Goal: Task Accomplishment & Management: Use online tool/utility

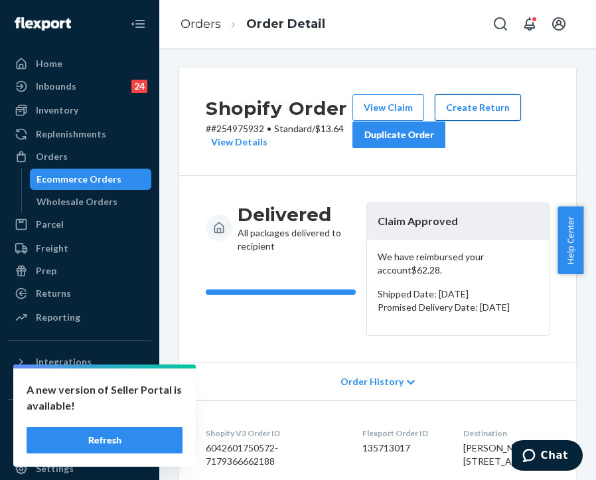
click at [494, 106] on button "Create Return" at bounding box center [477, 107] width 86 height 27
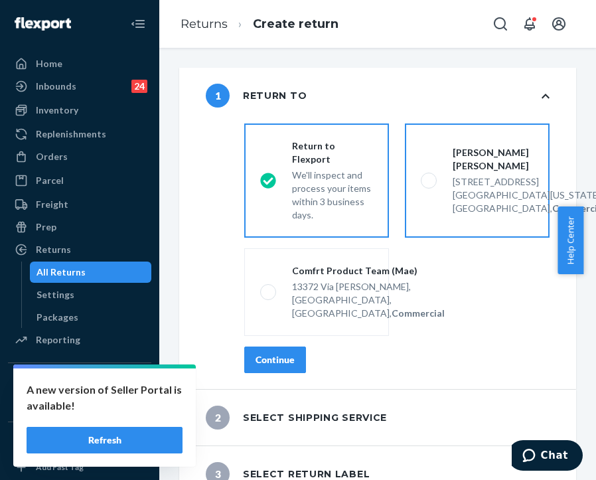
scroll to position [186, 0]
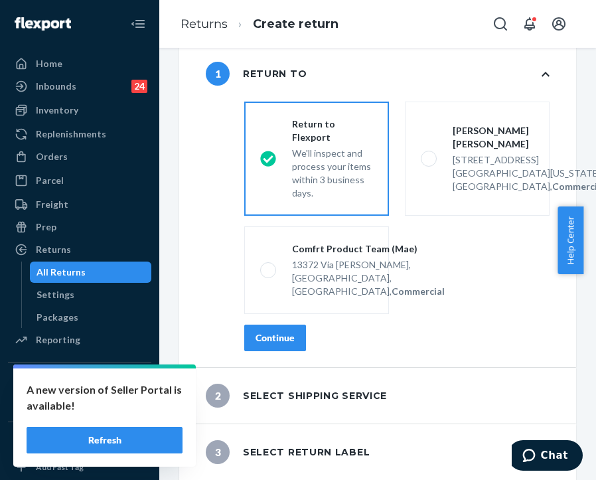
click at [290, 347] on button "Continue" at bounding box center [275, 337] width 62 height 27
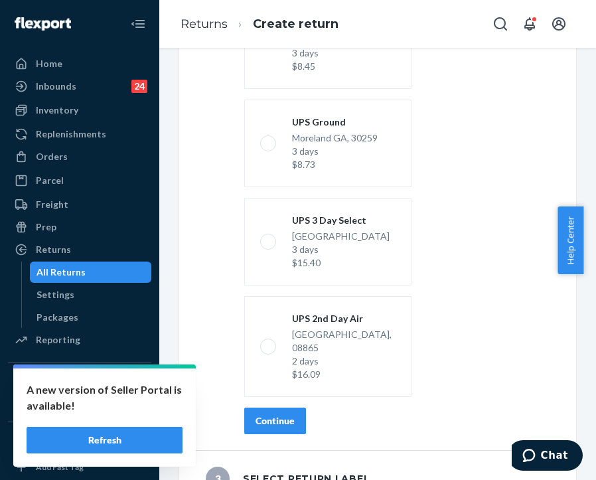
click at [284, 414] on div "Continue" at bounding box center [274, 420] width 39 height 13
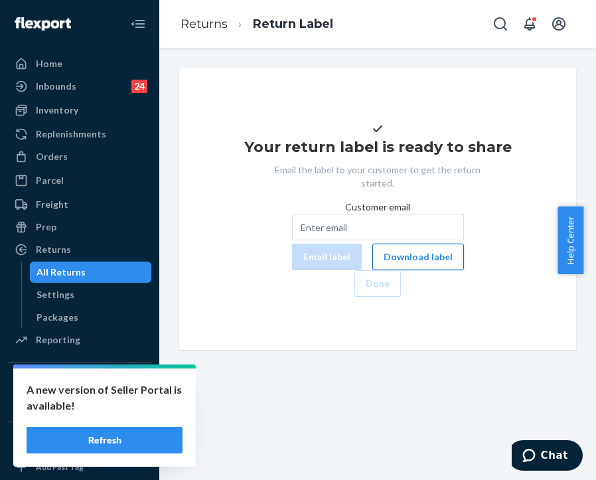
click at [372, 270] on button "Download label" at bounding box center [418, 256] width 92 height 27
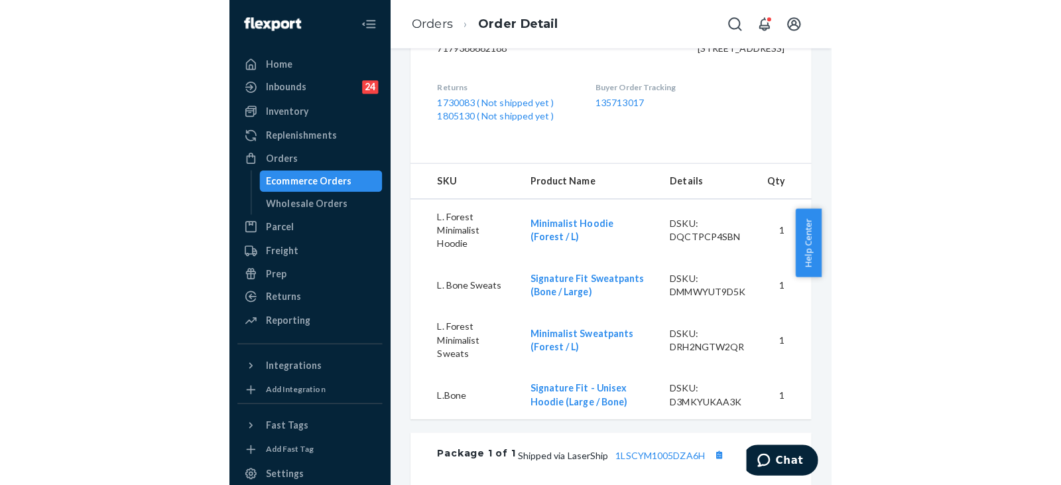
scroll to position [398, 0]
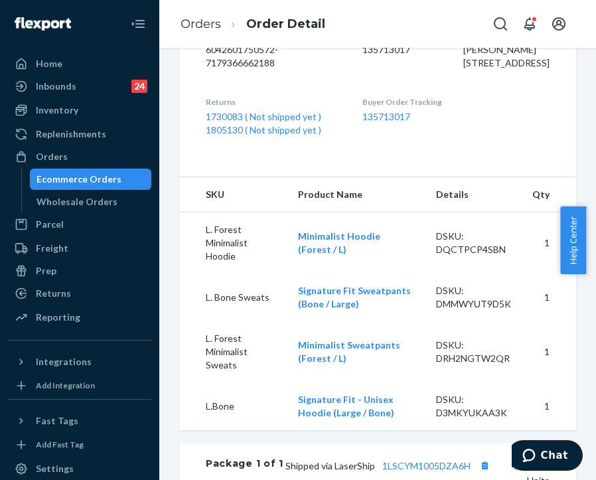
click at [351, 163] on dl "Shopify V3 Order ID 6042601750572-7179366662188 Flexport Order ID 135713017 Des…" at bounding box center [377, 82] width 397 height 161
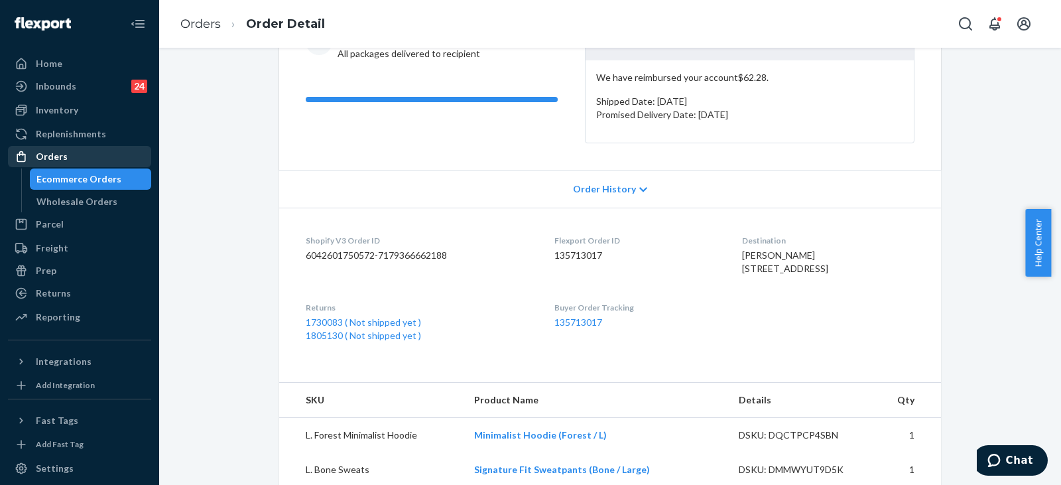
scroll to position [159, 0]
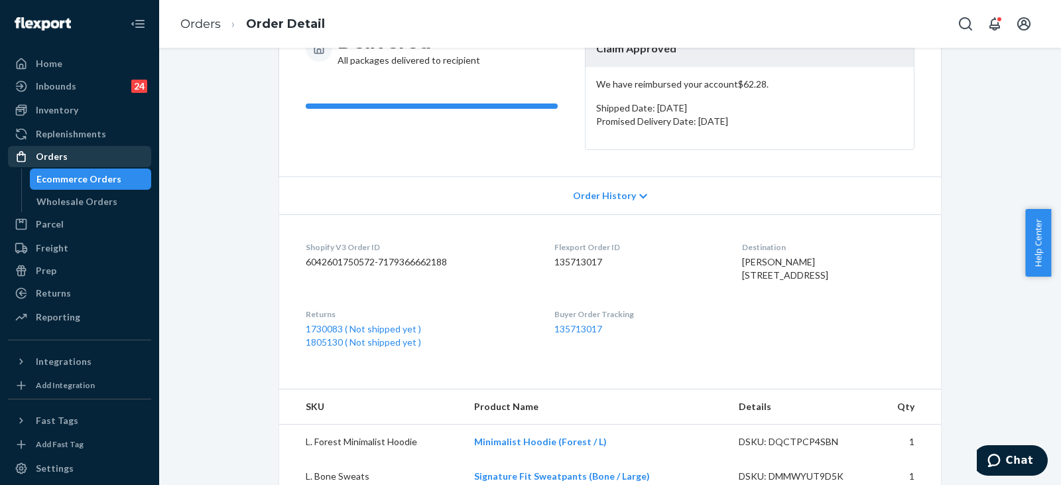
click at [80, 157] on div "Orders" at bounding box center [79, 156] width 141 height 19
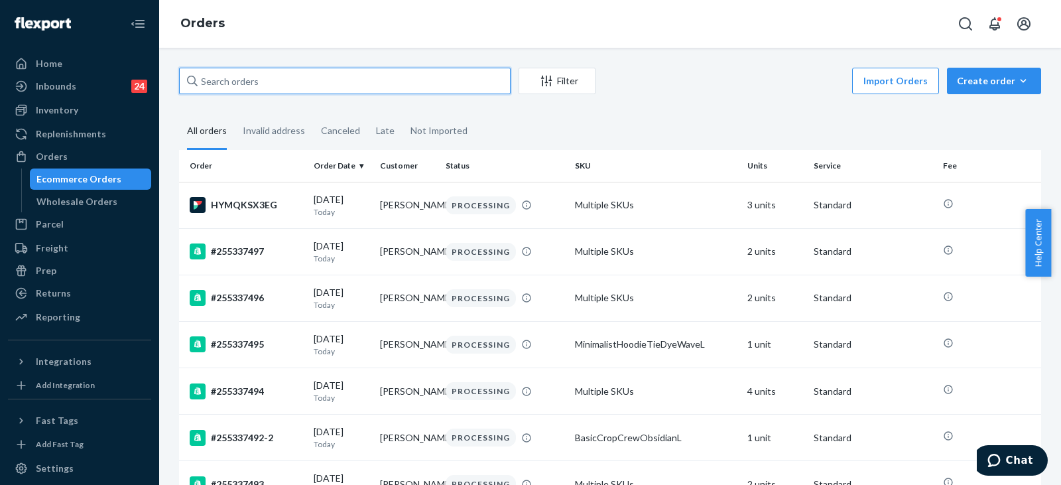
click at [375, 76] on input "text" at bounding box center [345, 81] width 332 height 27
paste input "254052920"
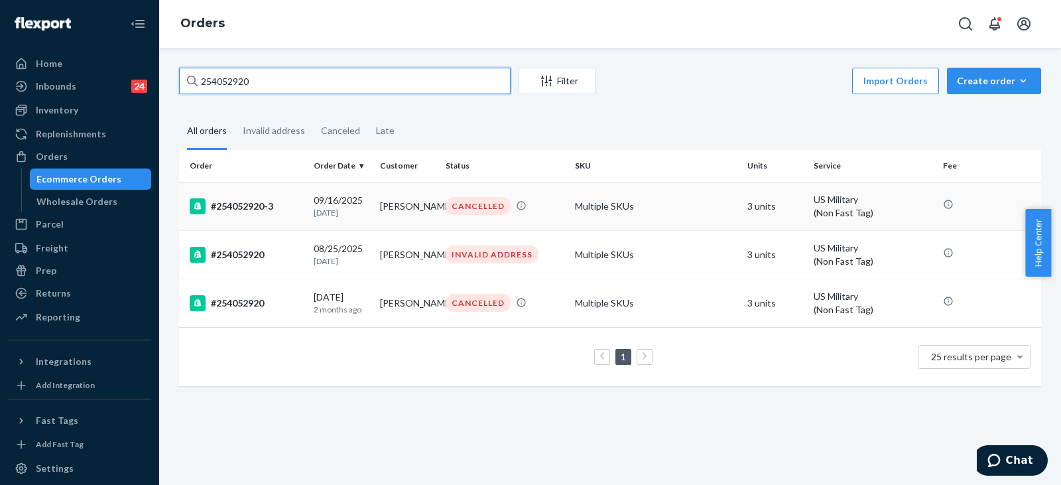
type input "254052920"
click at [389, 218] on td "[PERSON_NAME]" at bounding box center [408, 206] width 66 height 48
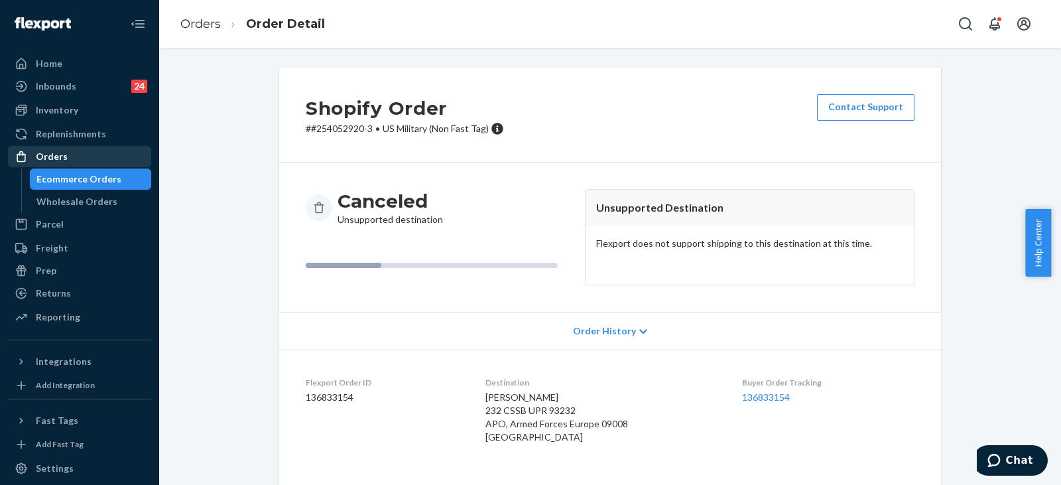
click at [82, 161] on div "Orders" at bounding box center [79, 156] width 141 height 19
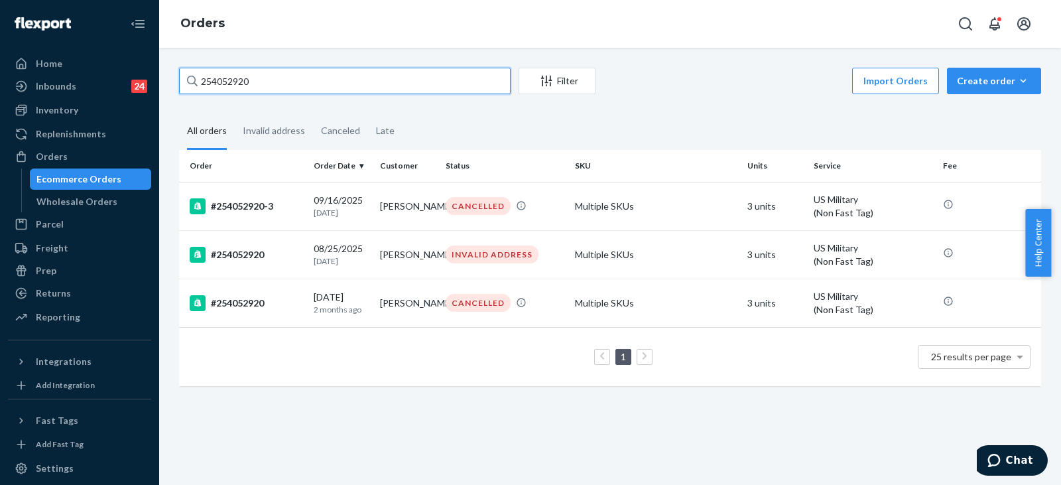
click at [412, 72] on input "254052920" at bounding box center [345, 81] width 332 height 27
paste input "826376"
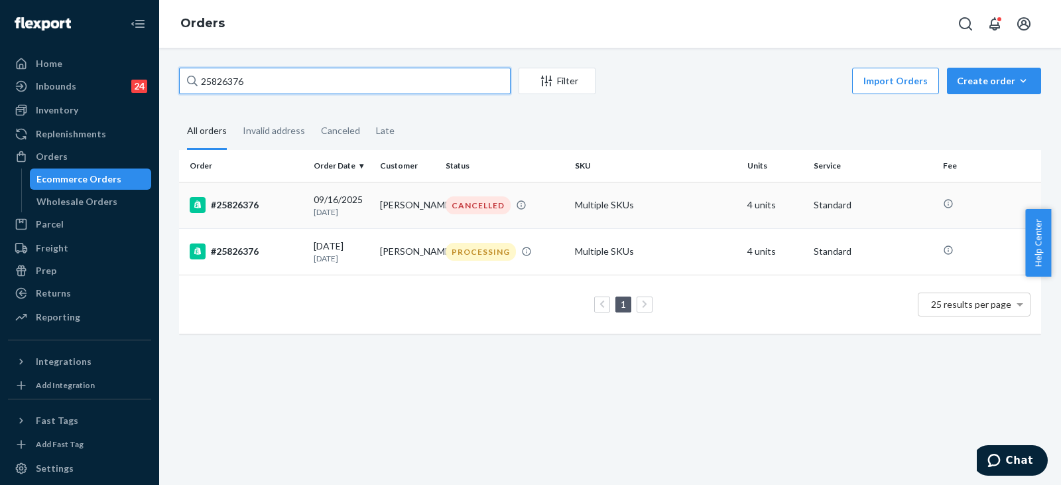
type input "25826376"
click at [349, 188] on td "[DATE] [DATE]" at bounding box center [341, 205] width 66 height 46
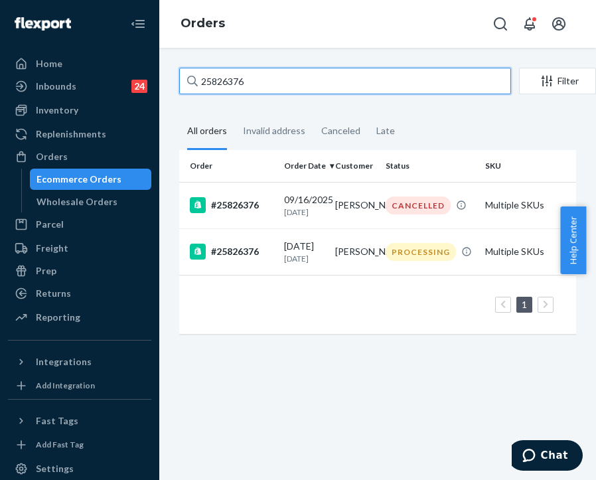
click at [222, 84] on input "25826376" at bounding box center [345, 81] width 332 height 27
paste input "5244033"
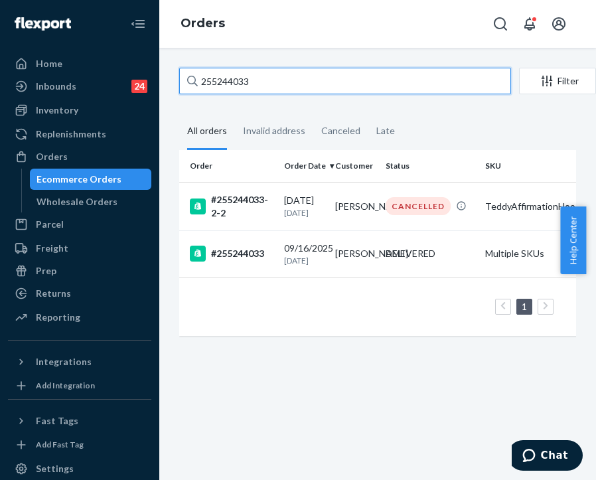
type input "255244033"
click at [266, 80] on input "255244033" at bounding box center [345, 81] width 332 height 27
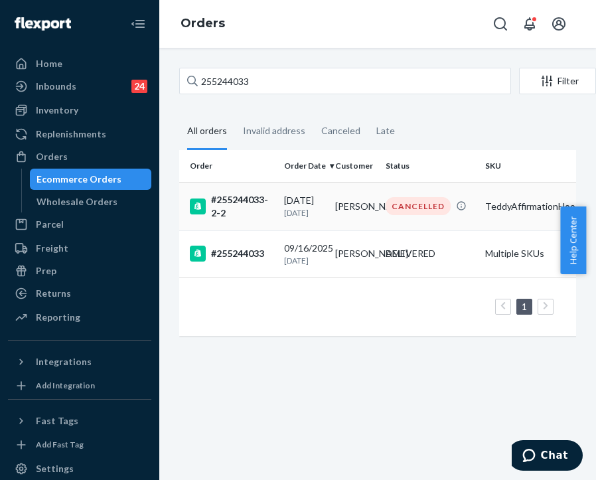
click at [254, 214] on div "#255244033-2-2" at bounding box center [232, 206] width 84 height 27
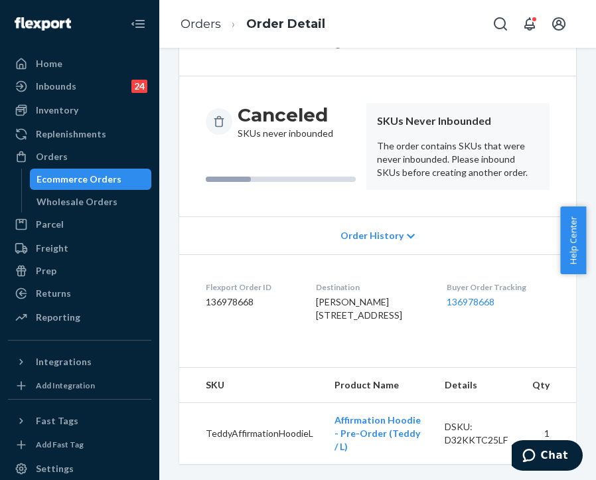
scroll to position [141, 0]
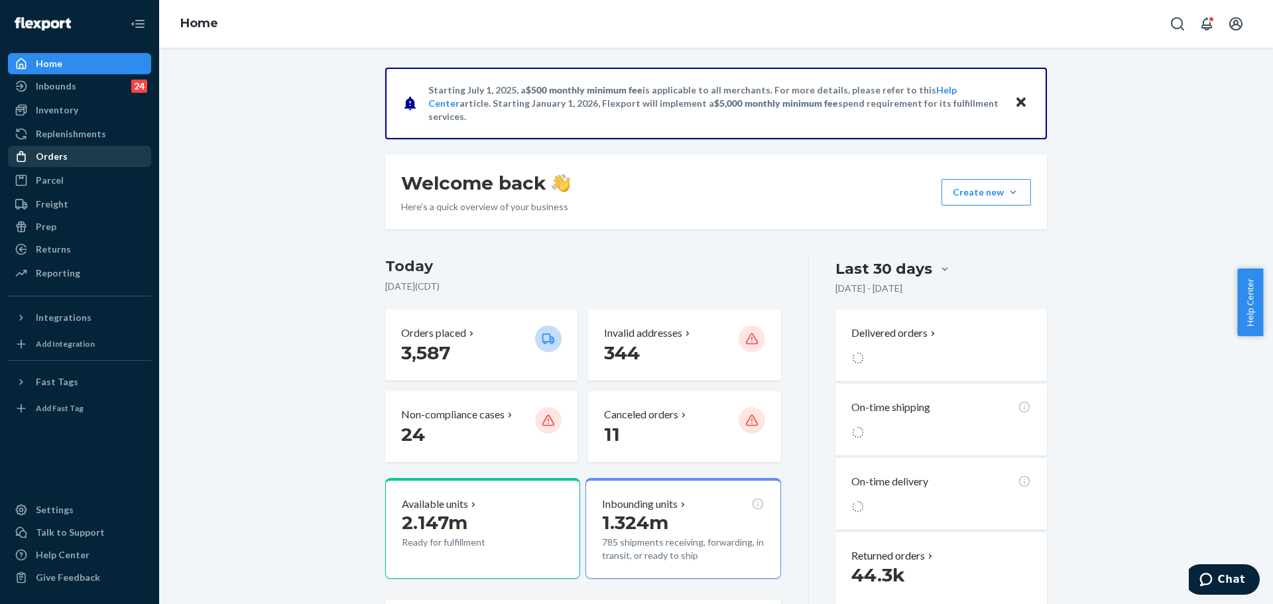
click at [76, 163] on div "Orders" at bounding box center [79, 156] width 141 height 19
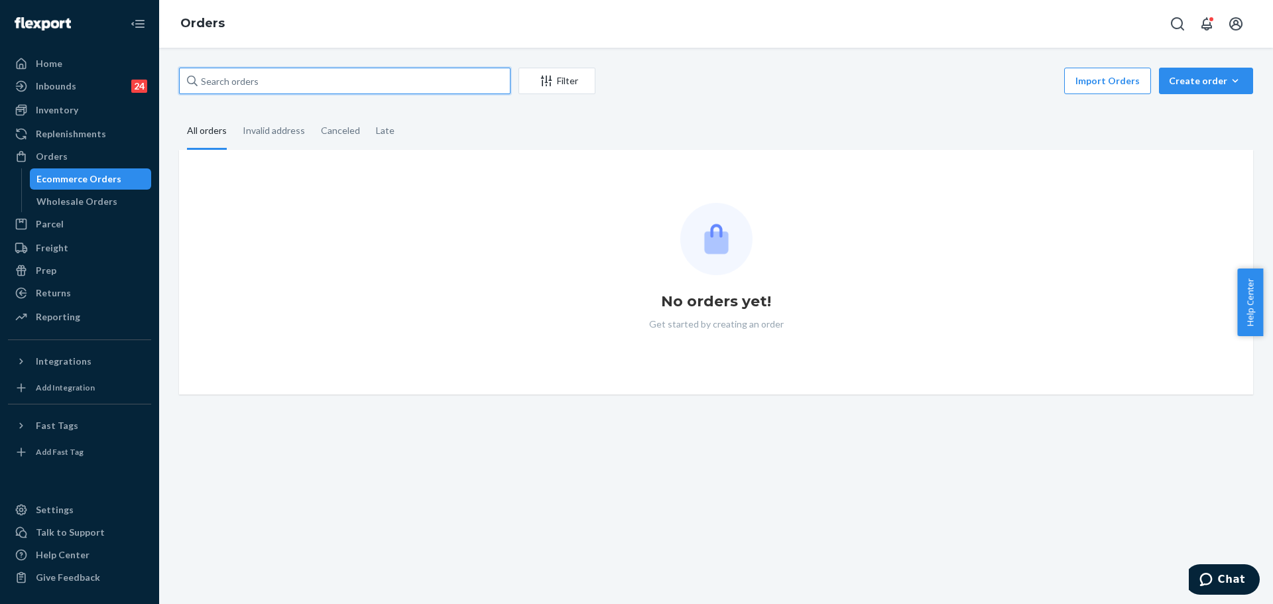
click at [412, 85] on input "text" at bounding box center [345, 81] width 332 height 27
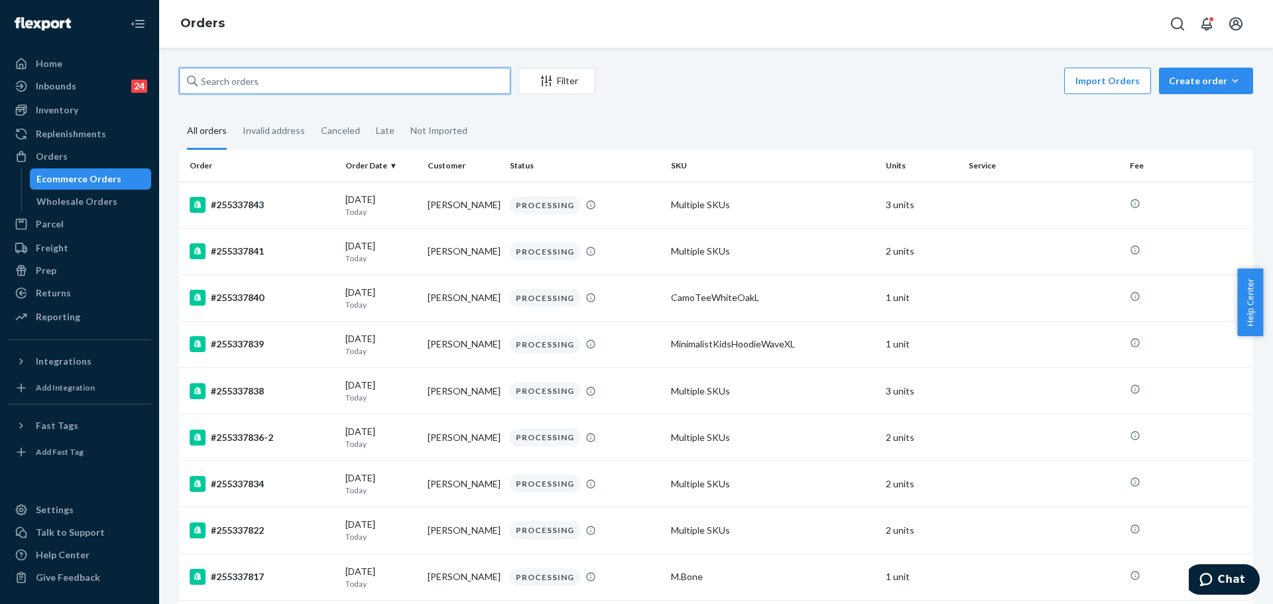
paste input "251377688"
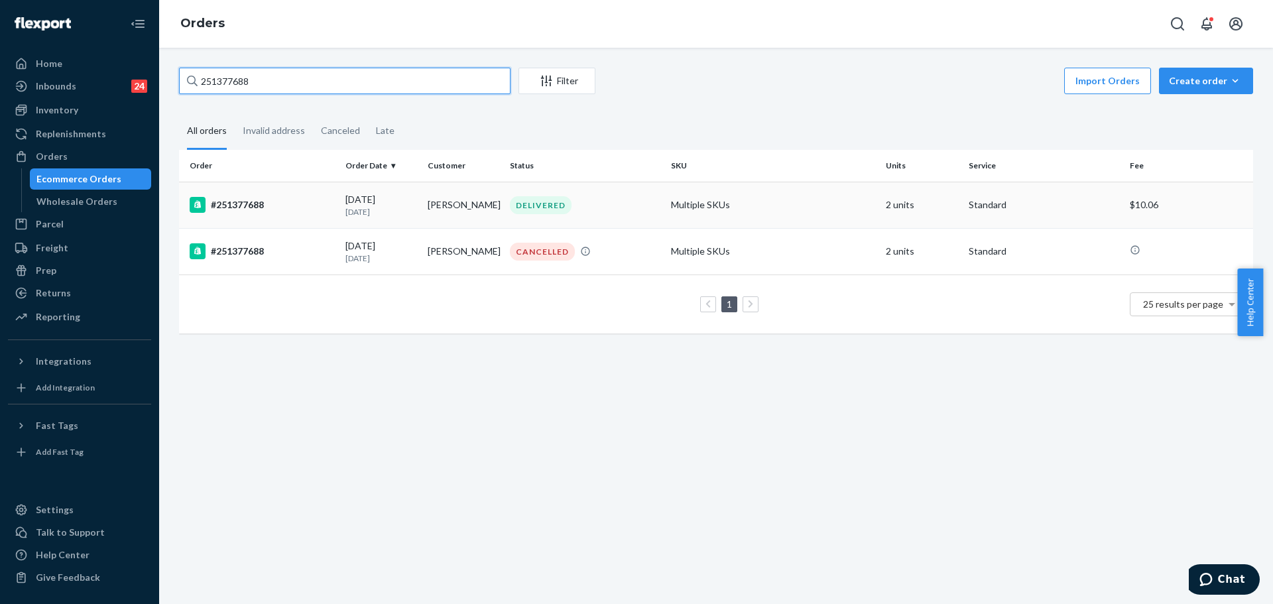
type input "251377688"
click at [527, 211] on div "DELIVERED" at bounding box center [541, 205] width 62 height 18
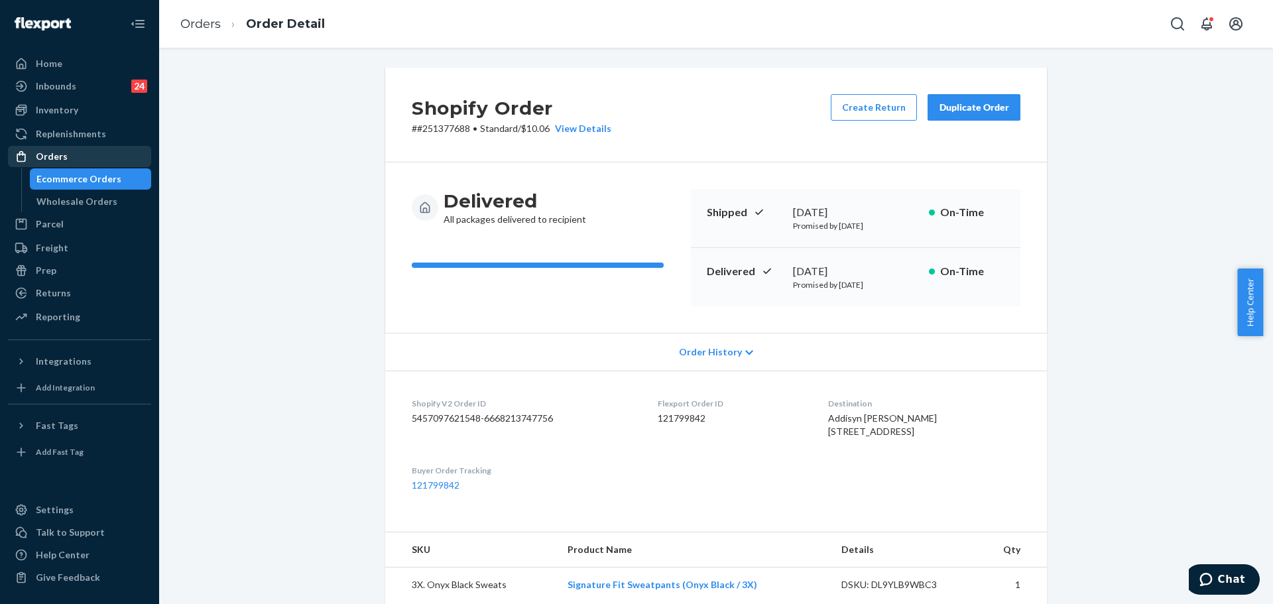
click at [129, 150] on div "Orders" at bounding box center [79, 156] width 141 height 19
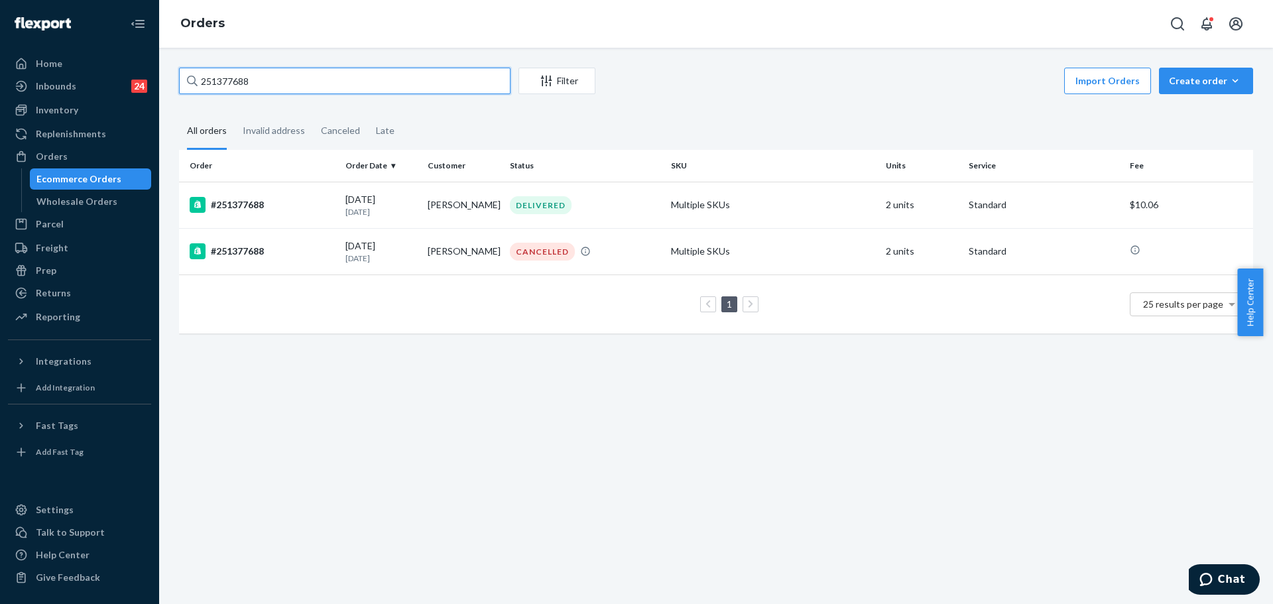
click at [466, 78] on input "251377688" at bounding box center [345, 81] width 332 height 27
paste input "799139"
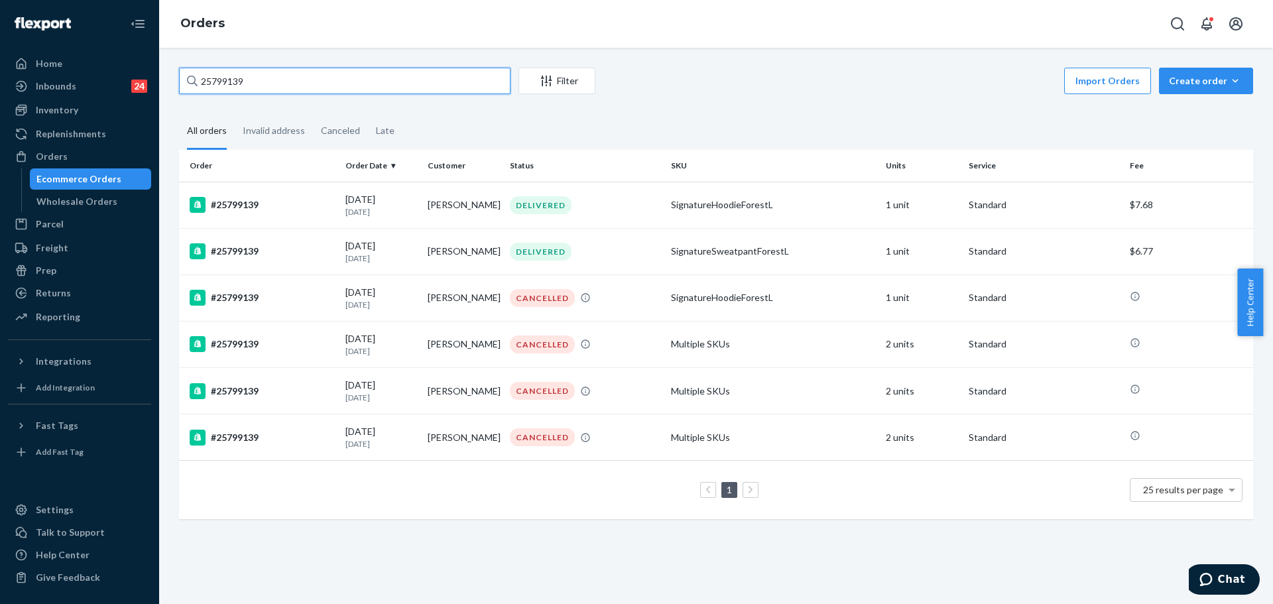
type input "25799139"
click at [442, 196] on td "Gianna Cortese" at bounding box center [464, 205] width 82 height 46
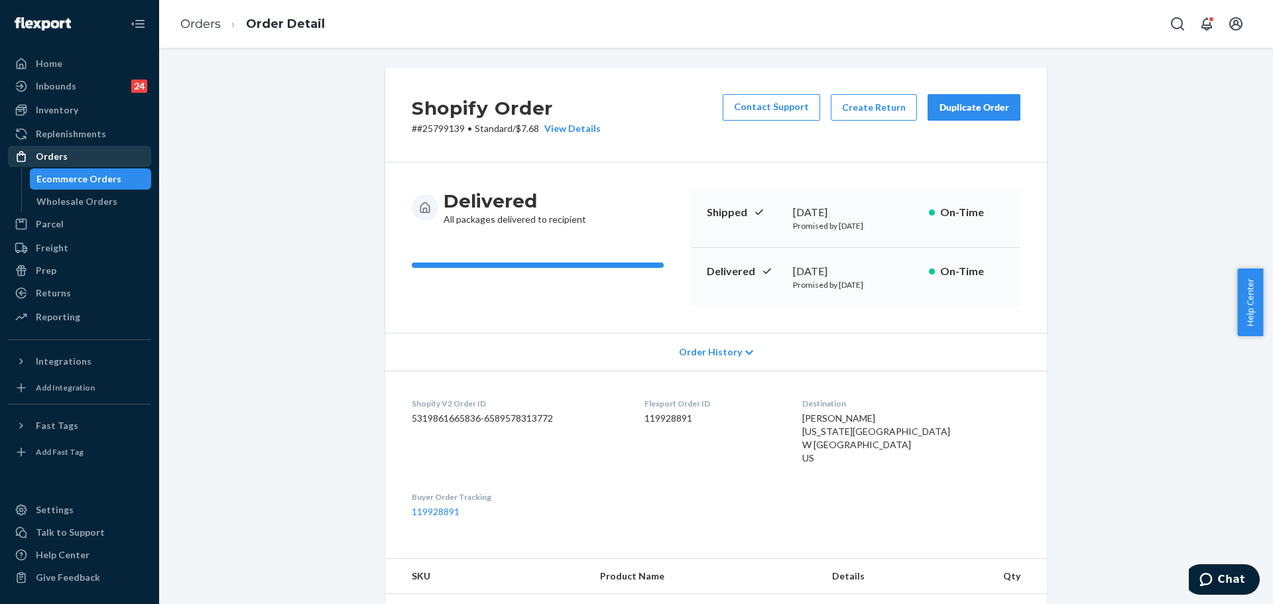
click at [68, 161] on div "Orders" at bounding box center [79, 156] width 141 height 19
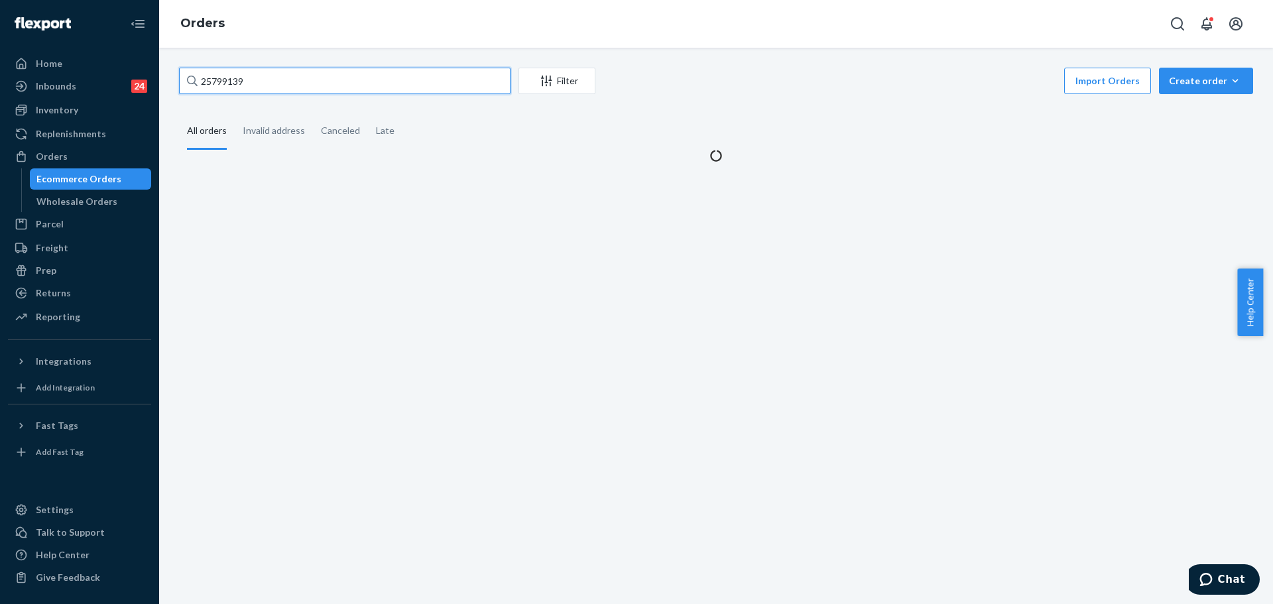
click at [371, 90] on input "25799139" at bounding box center [345, 81] width 332 height 27
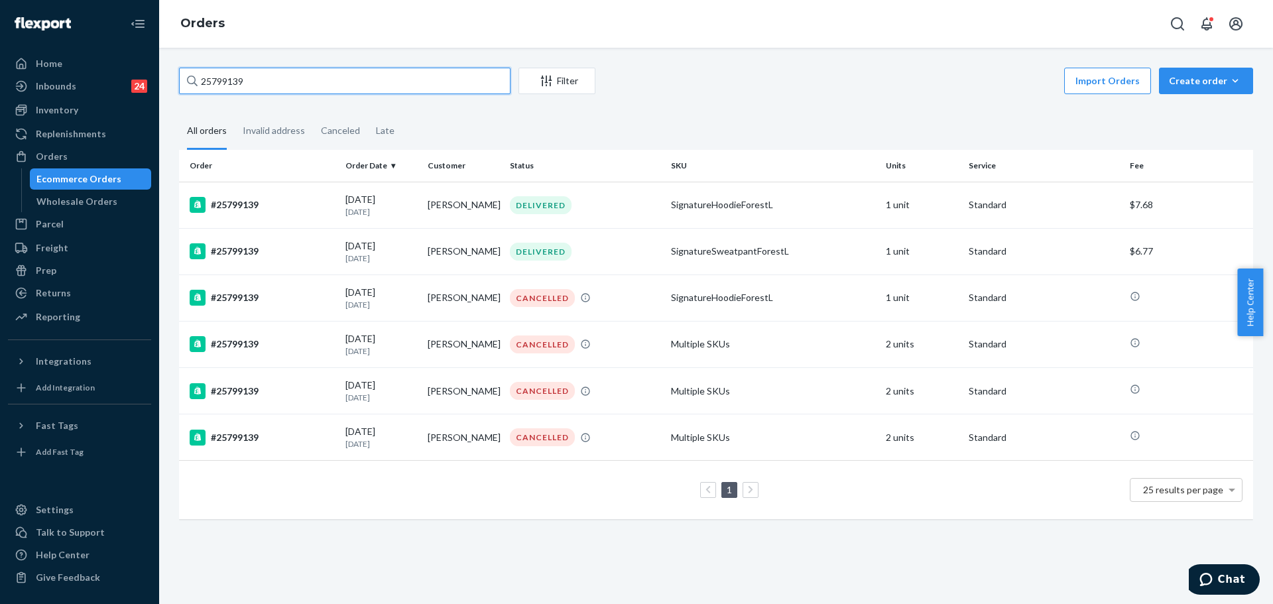
click at [371, 90] on input "25799139" at bounding box center [345, 81] width 332 height 27
paste input "1736506"
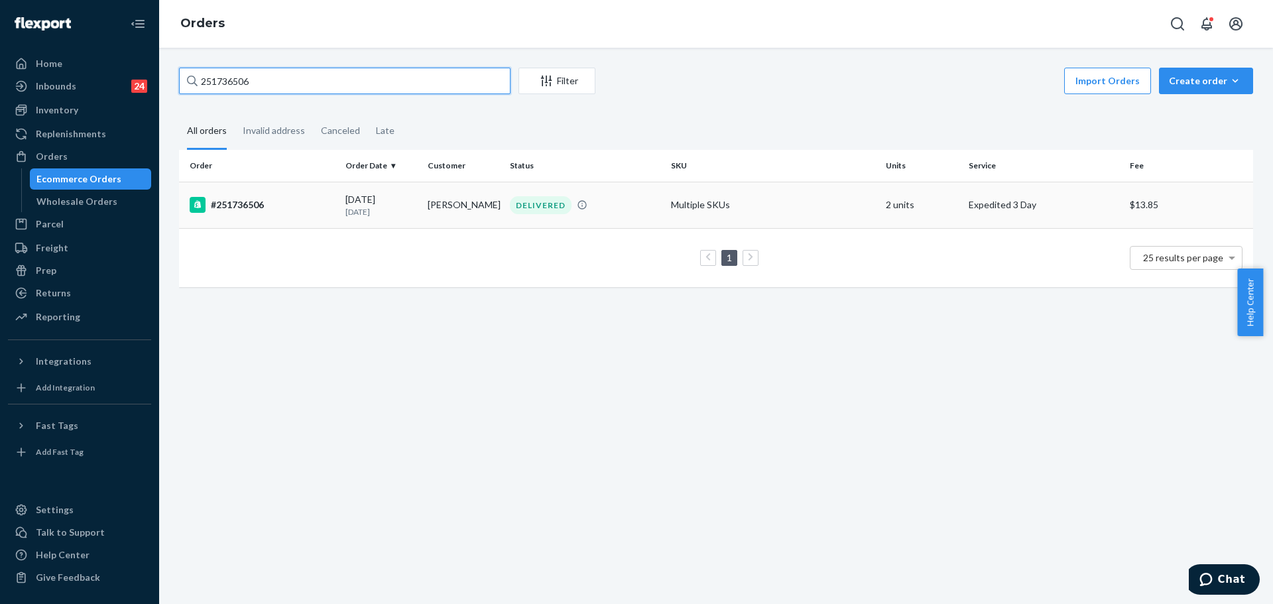
type input "251736506"
click at [493, 222] on td "Pablo Gonzalez" at bounding box center [464, 205] width 82 height 46
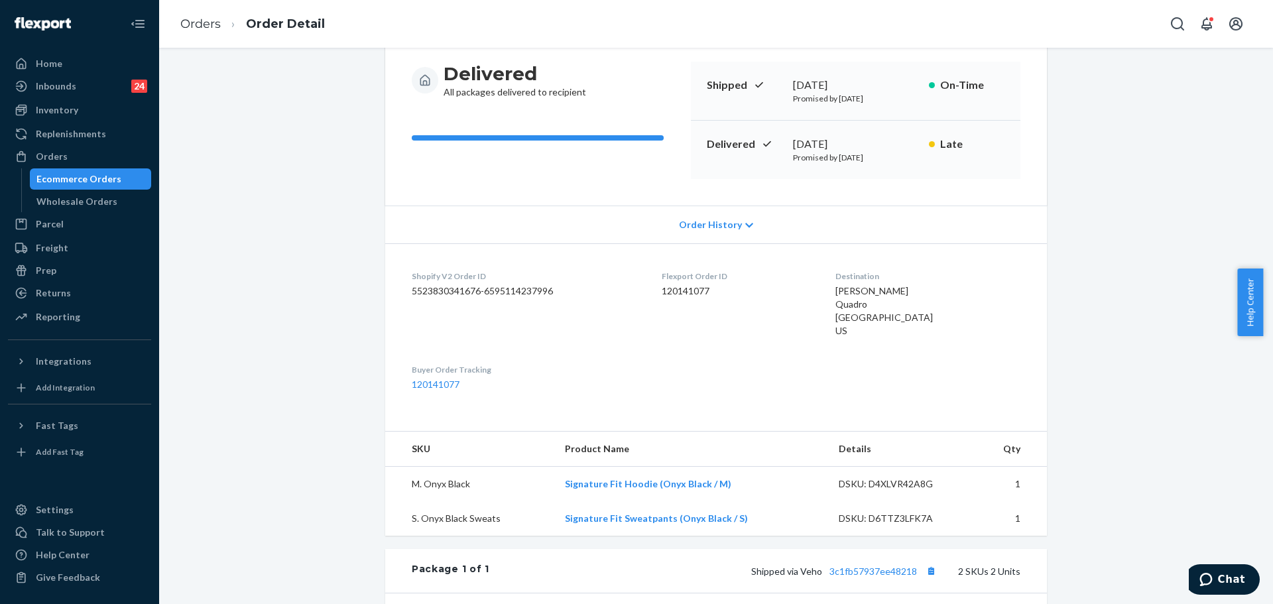
scroll to position [133, 0]
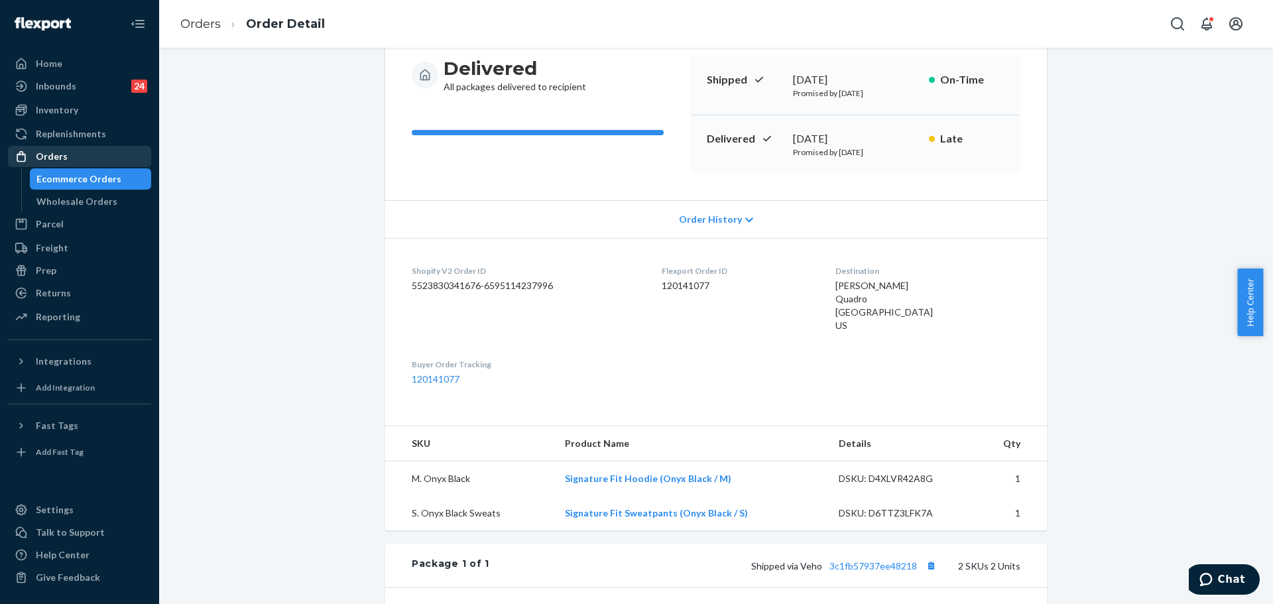
click at [106, 156] on div "Orders" at bounding box center [79, 156] width 141 height 19
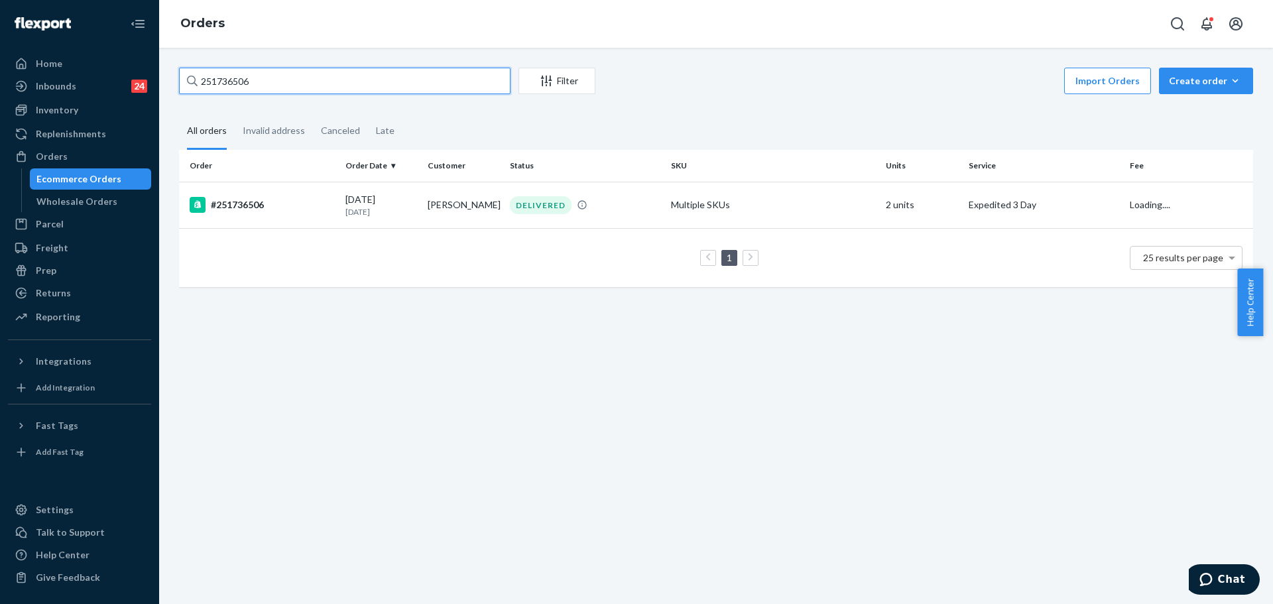
click at [352, 86] on input "251736506" at bounding box center [345, 81] width 332 height 27
paste input "636427"
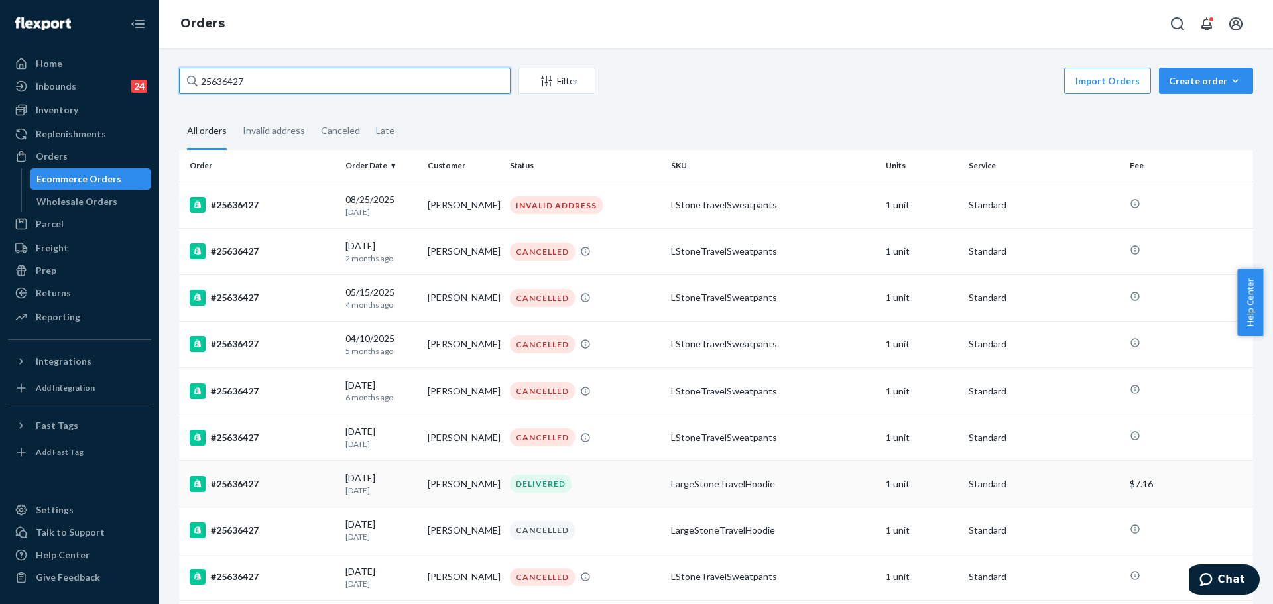
type input "25636427"
click at [470, 503] on td "Landon Clark" at bounding box center [464, 484] width 82 height 46
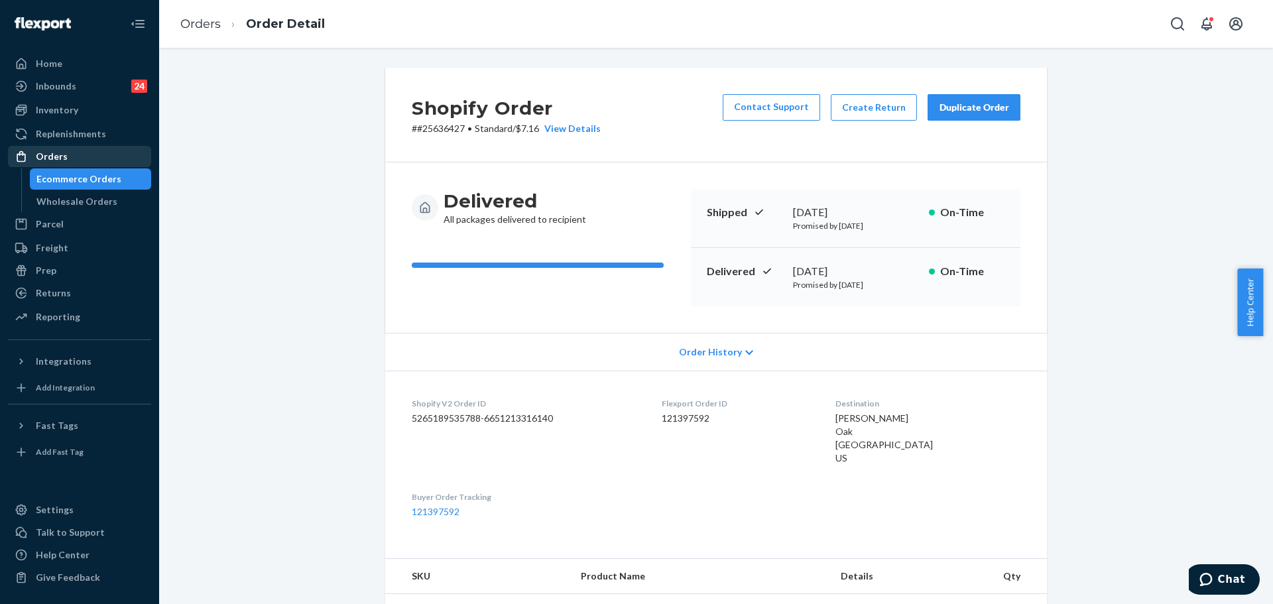
click at [124, 157] on div "Orders" at bounding box center [79, 156] width 141 height 19
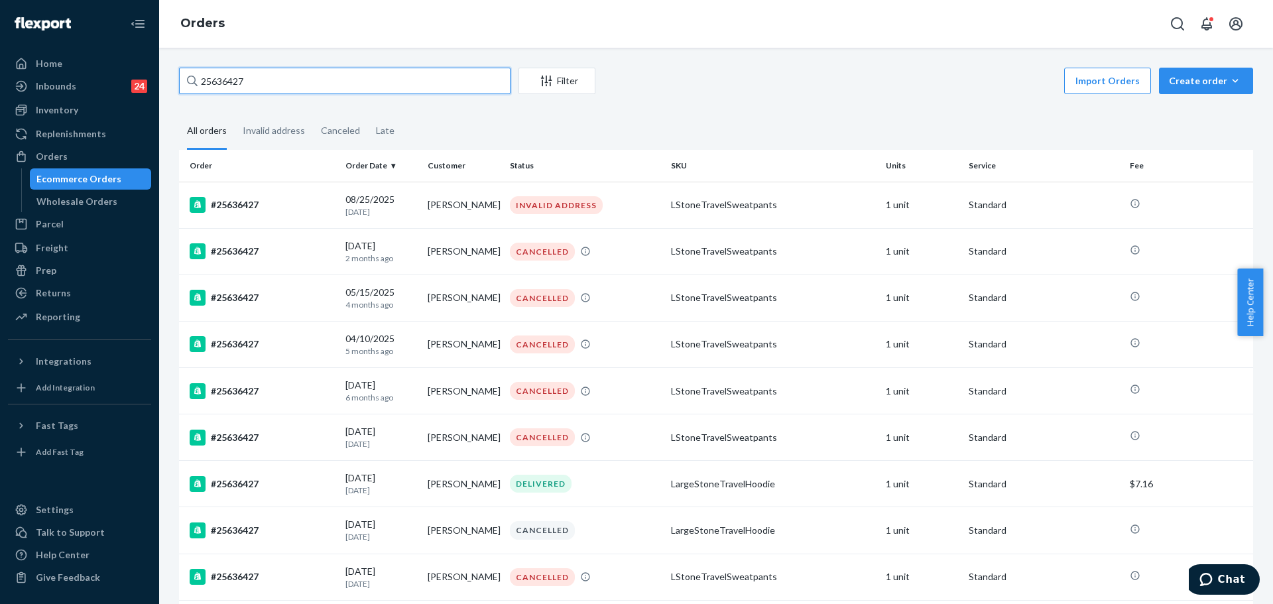
click at [359, 88] on input "25636427" at bounding box center [345, 81] width 332 height 27
paste input "2068045"
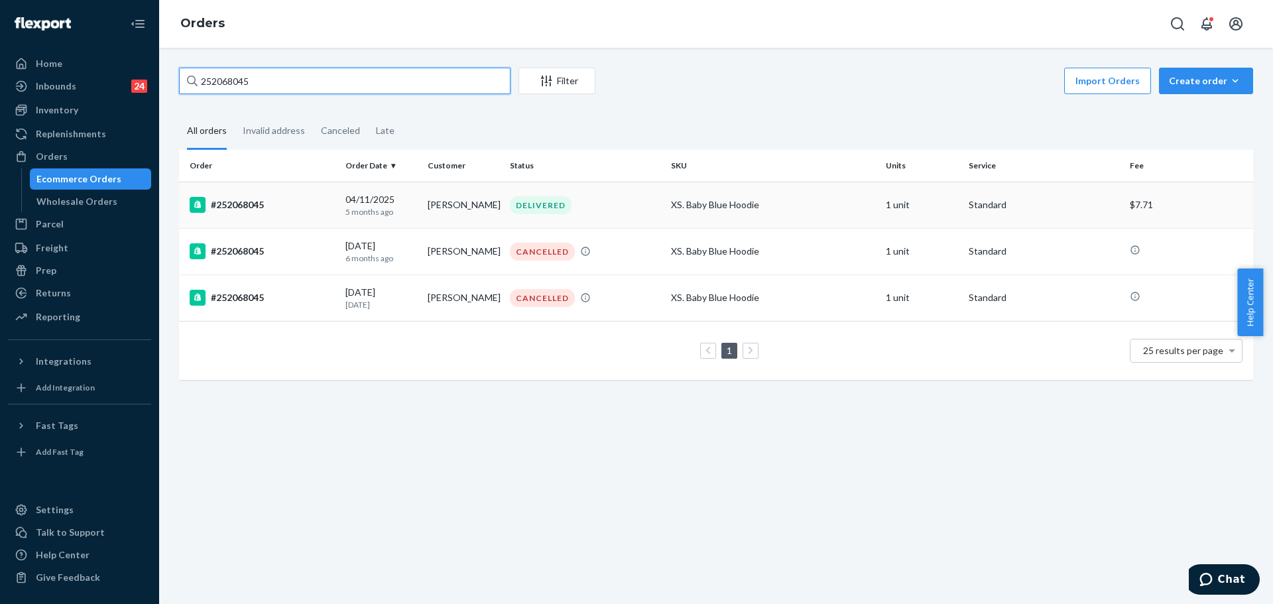
type input "252068045"
click at [375, 188] on td "04/11/2025 5 months ago" at bounding box center [381, 205] width 82 height 46
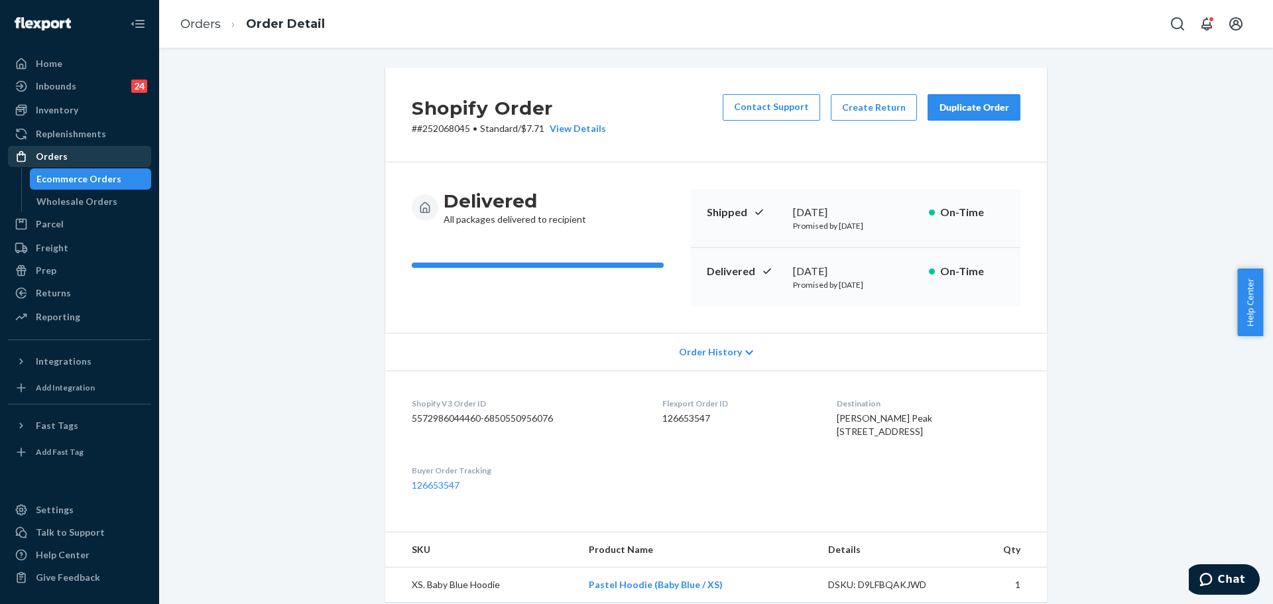
click at [93, 153] on div "Orders" at bounding box center [79, 156] width 141 height 19
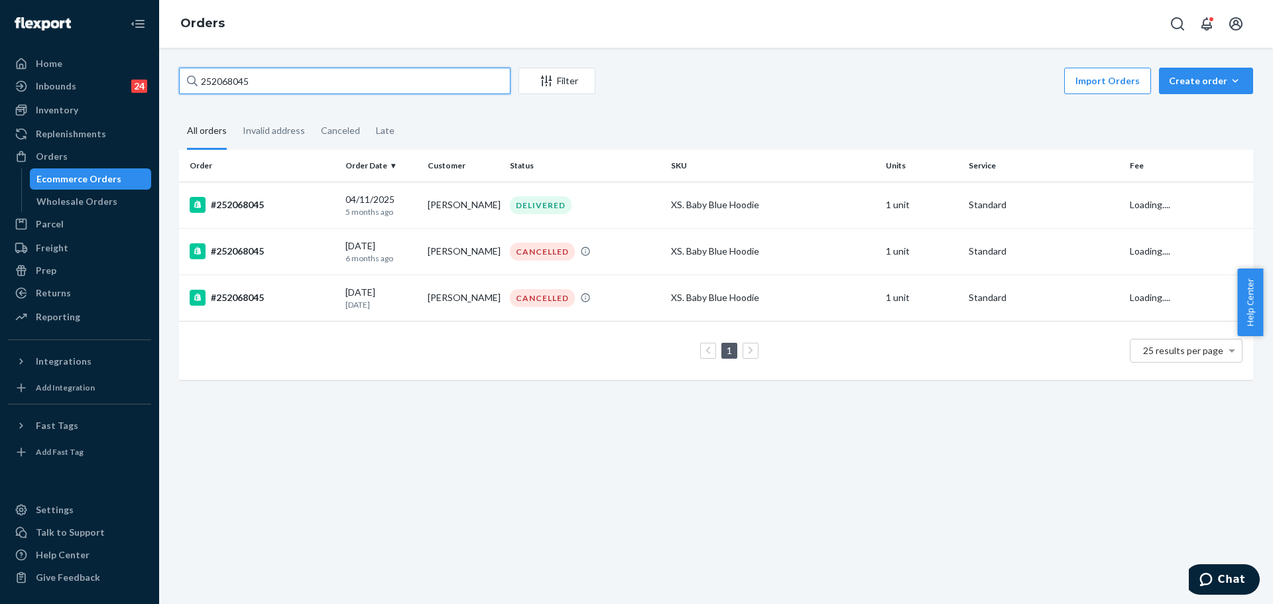
click at [317, 85] on input "252068045" at bounding box center [345, 81] width 332 height 27
paste input "128227"
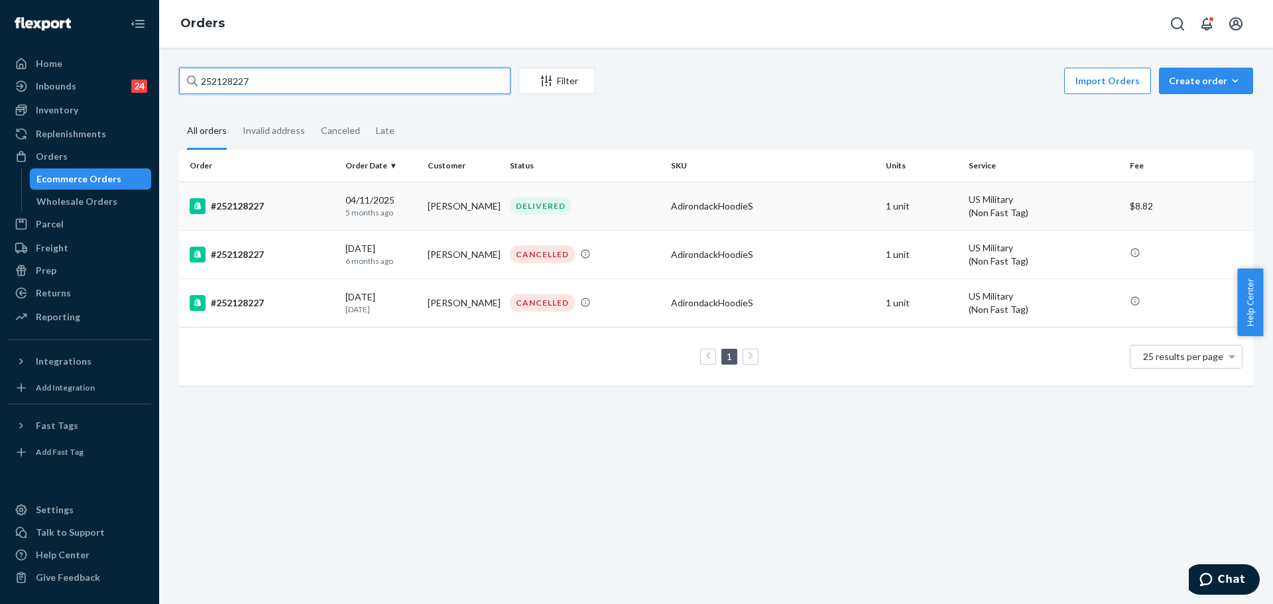
type input "252128227"
click at [374, 186] on td "04/11/2025 5 months ago" at bounding box center [381, 206] width 82 height 48
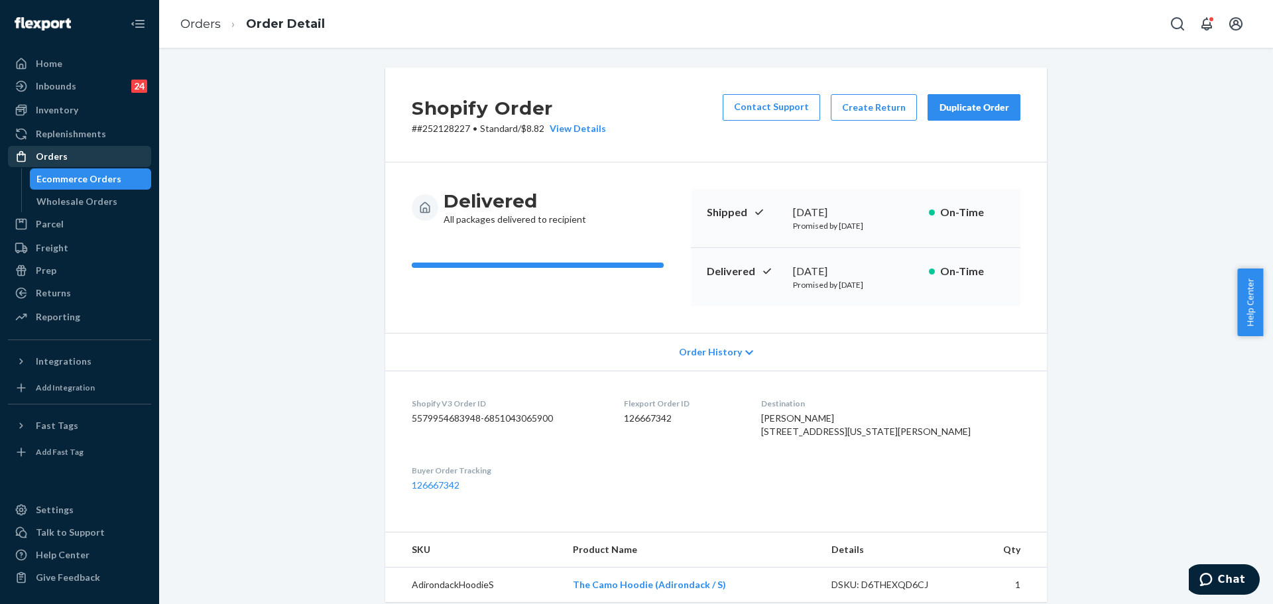
click at [97, 147] on link "Orders" at bounding box center [79, 156] width 143 height 21
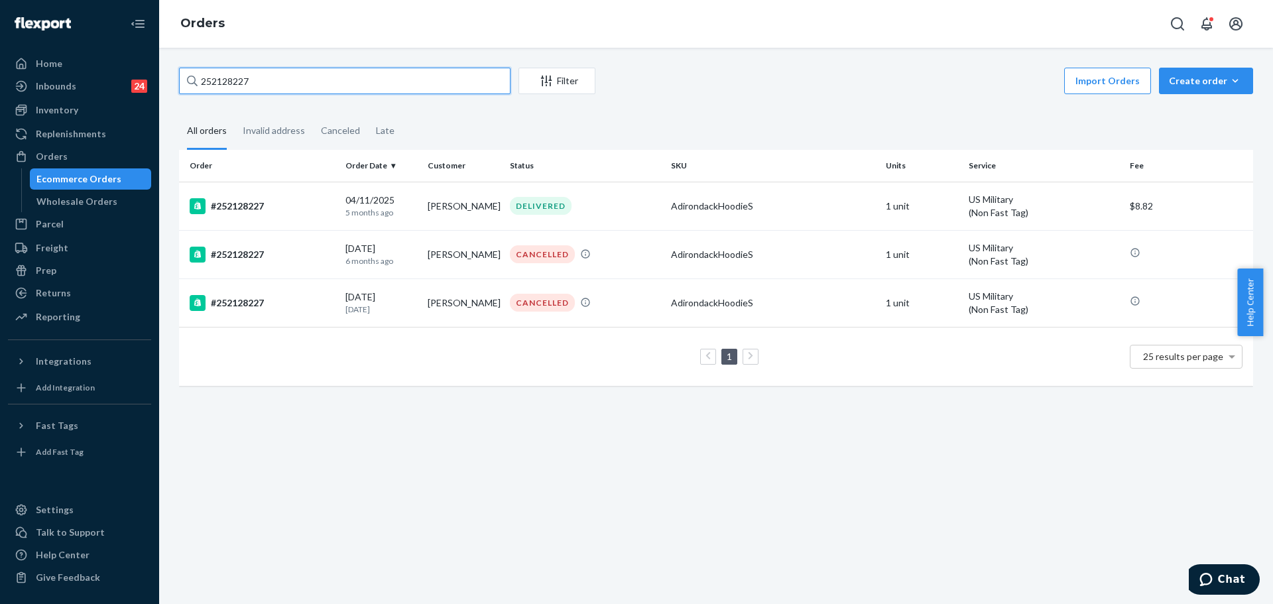
click at [258, 90] on input "252128227" at bounding box center [345, 81] width 332 height 27
paste input "70274"
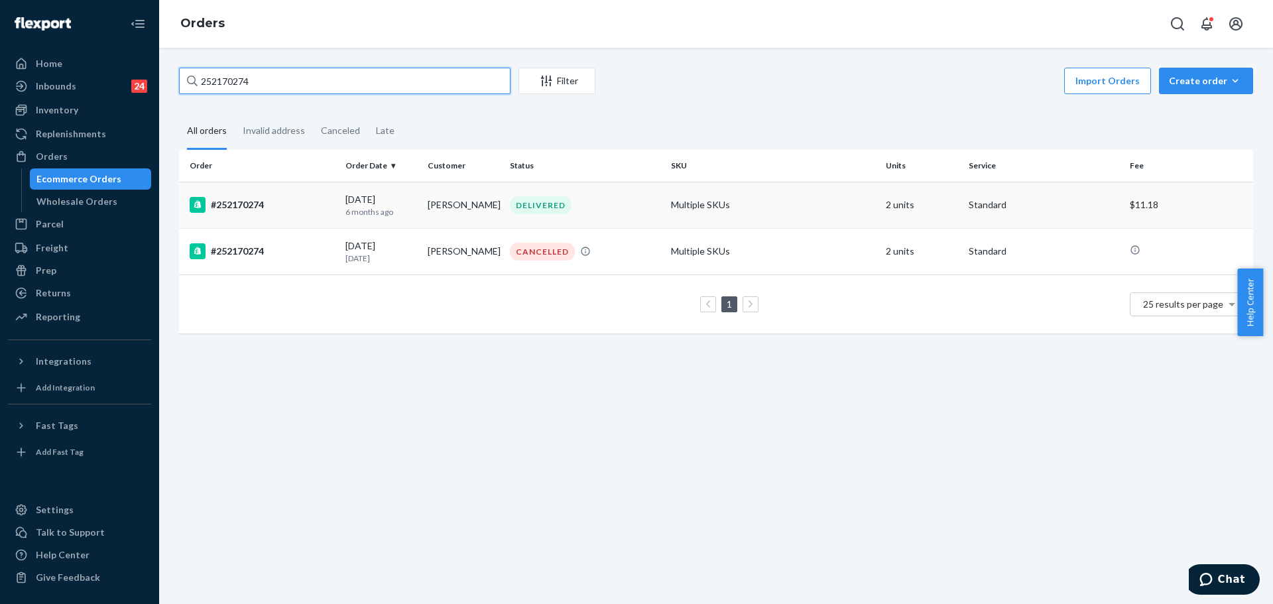
type input "252170274"
click at [409, 202] on div "03/01/2025 6 months ago" at bounding box center [382, 205] width 72 height 25
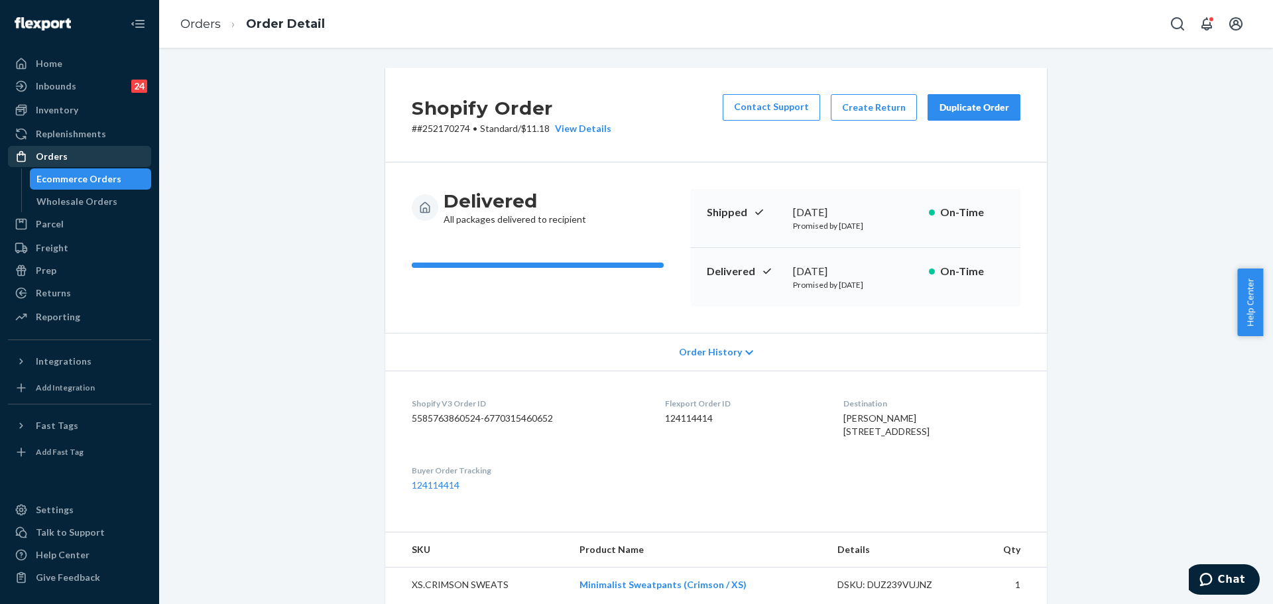
click at [128, 163] on div "Orders" at bounding box center [79, 156] width 141 height 19
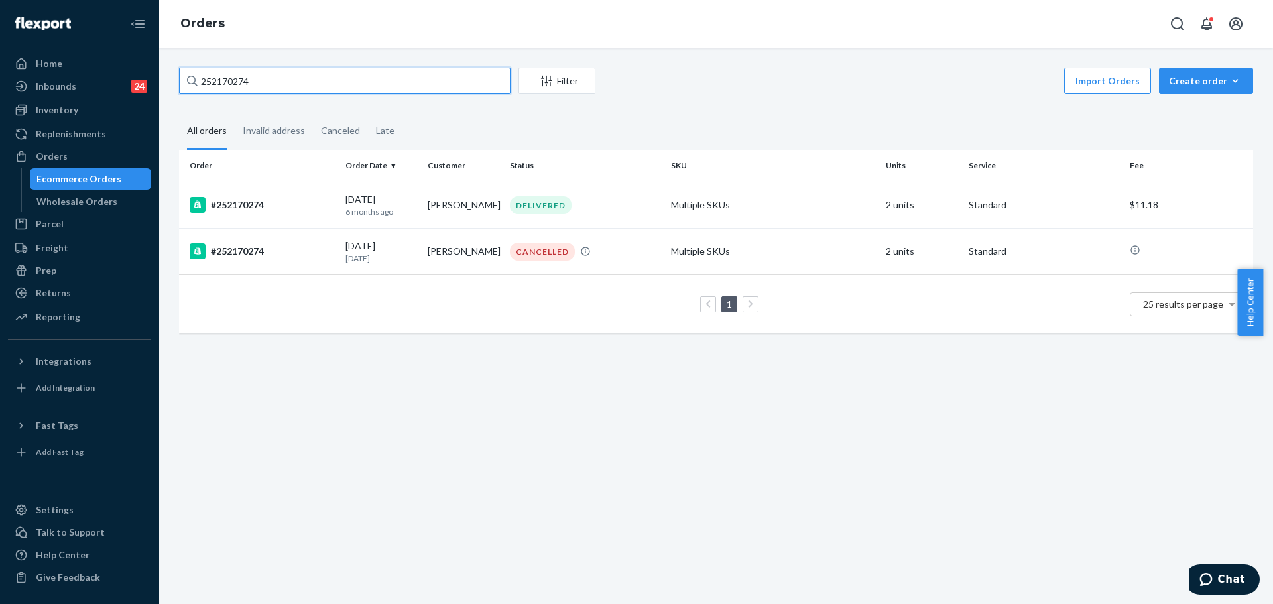
click at [296, 92] on input "252170274" at bounding box center [345, 81] width 332 height 27
paste input "426232"
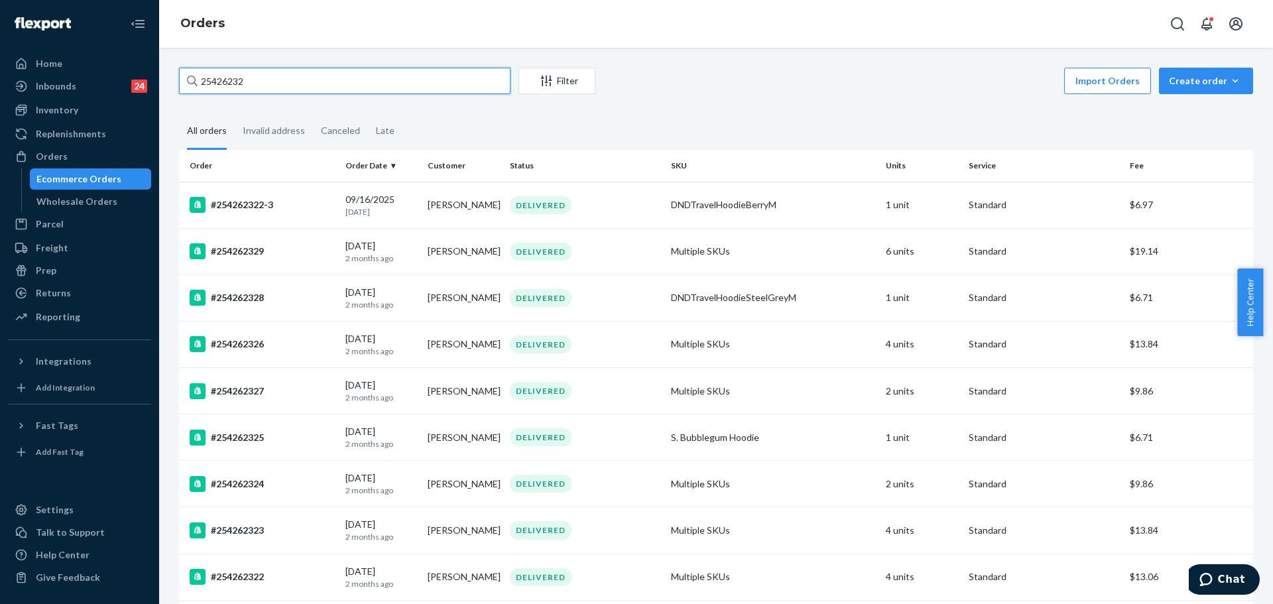
type input "25426232"
